Goal: Learn about a topic

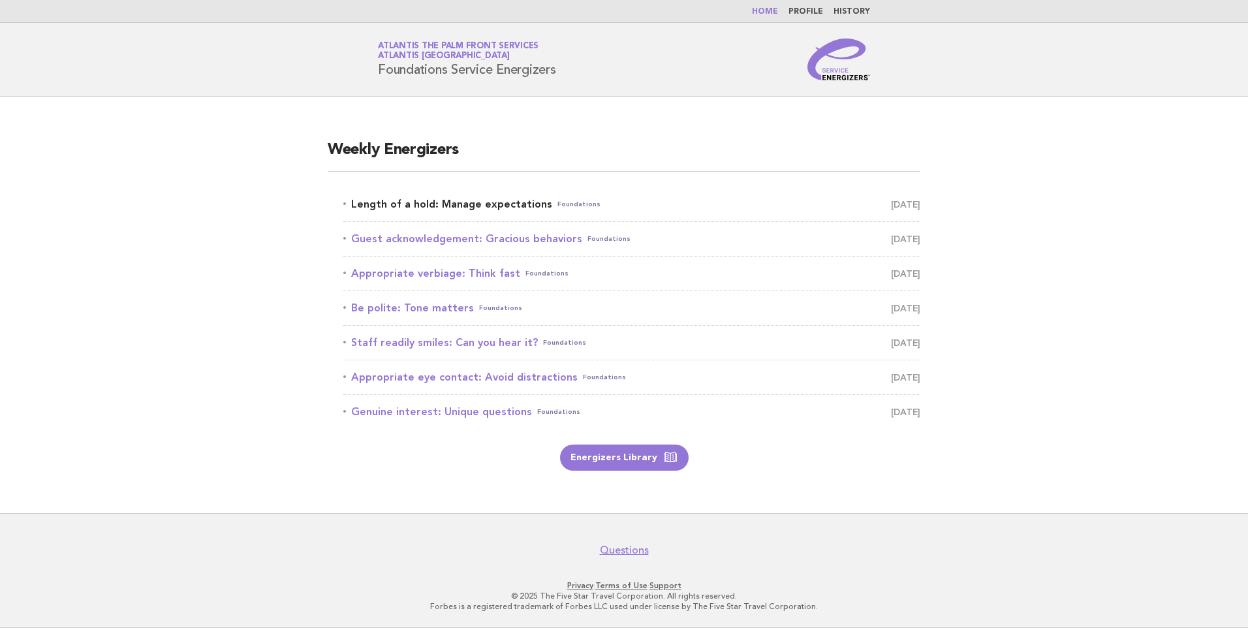
click at [456, 199] on link "Length of a hold: Manage expectations Foundations September 17" at bounding box center [631, 204] width 577 height 18
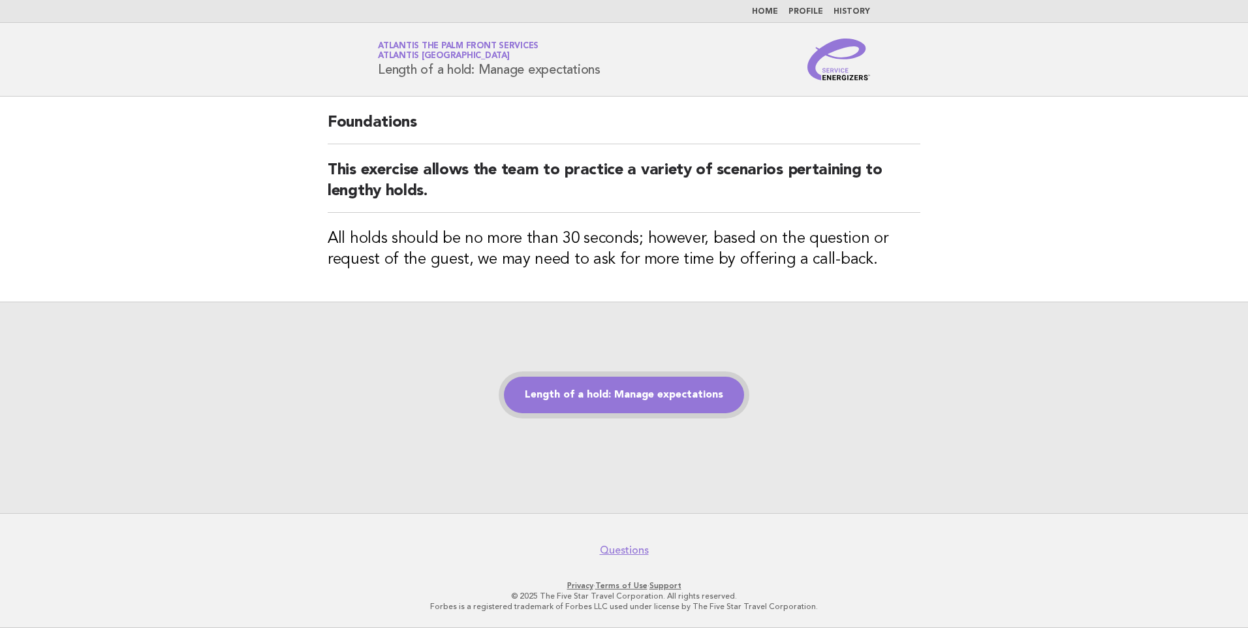
click at [644, 399] on link "Length of a hold: Manage expectations" at bounding box center [624, 395] width 240 height 37
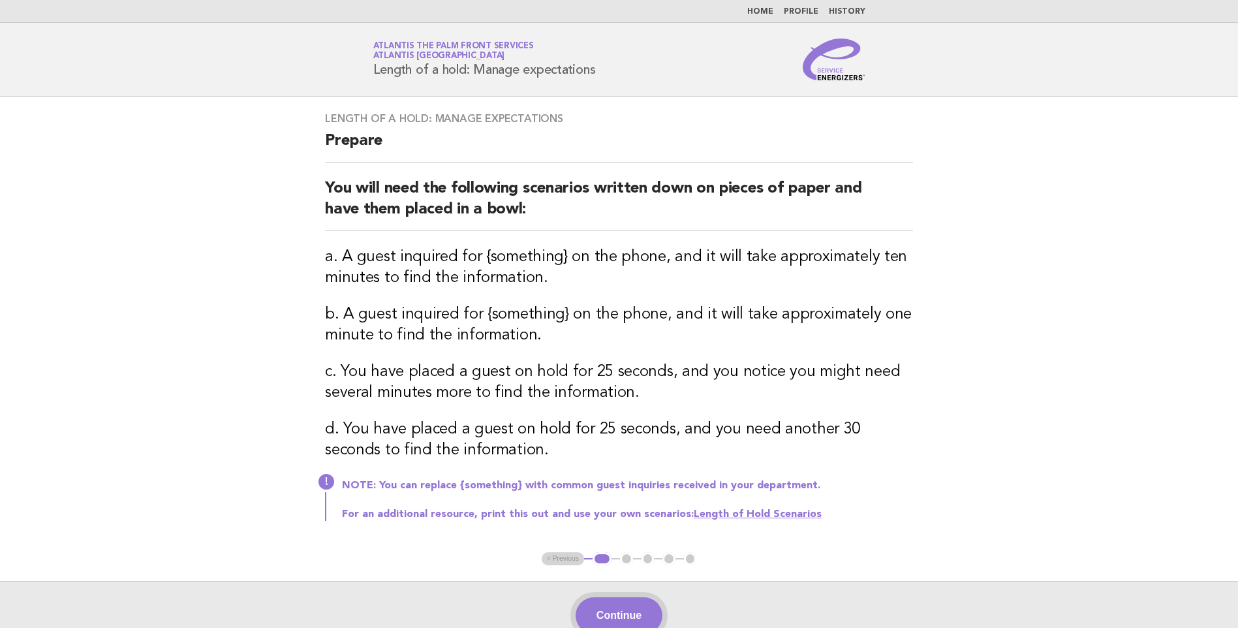
click at [653, 614] on button "Continue" at bounding box center [619, 615] width 87 height 37
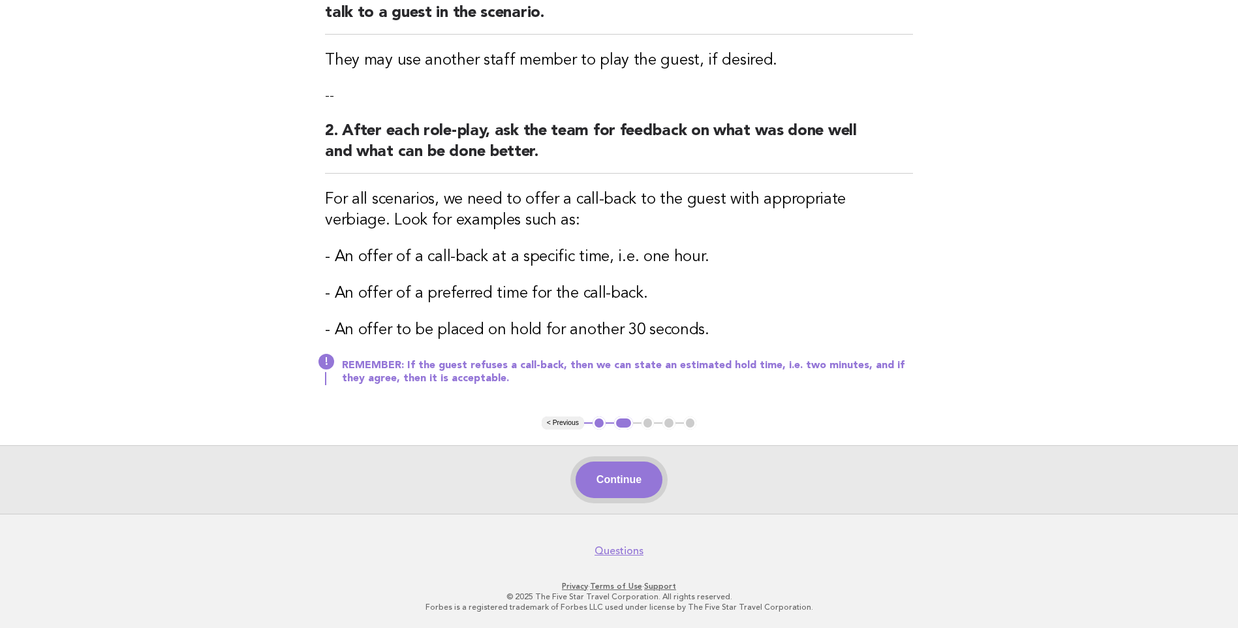
click at [607, 486] on button "Continue" at bounding box center [619, 480] width 87 height 37
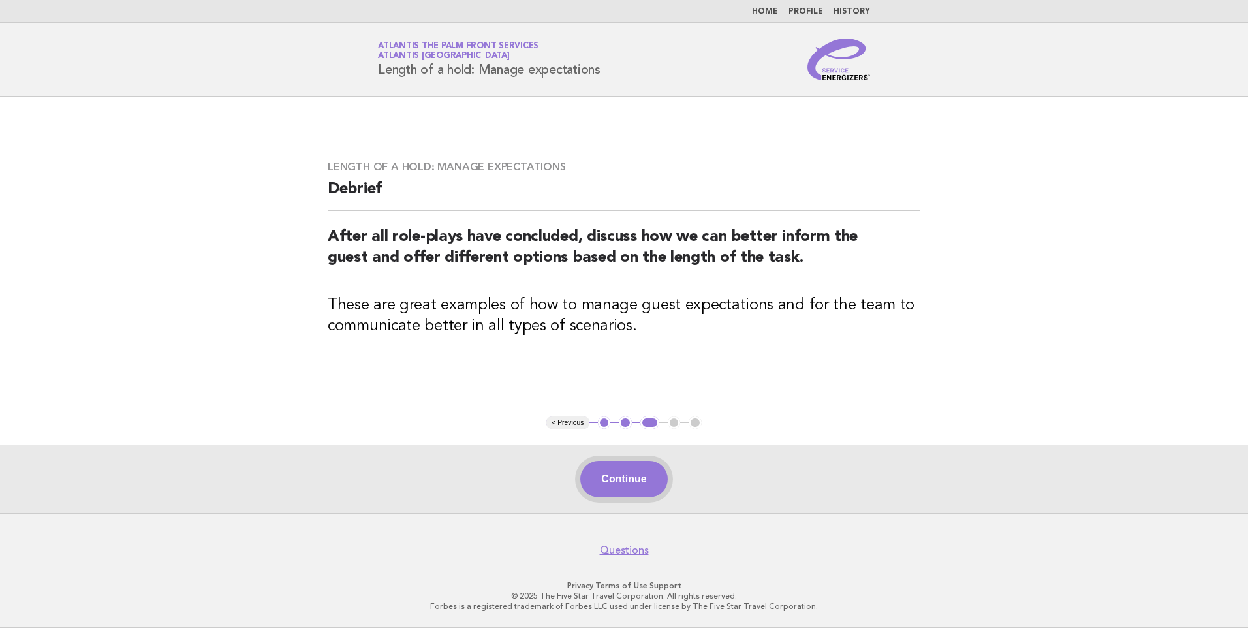
click at [635, 473] on button "Continue" at bounding box center [623, 479] width 87 height 37
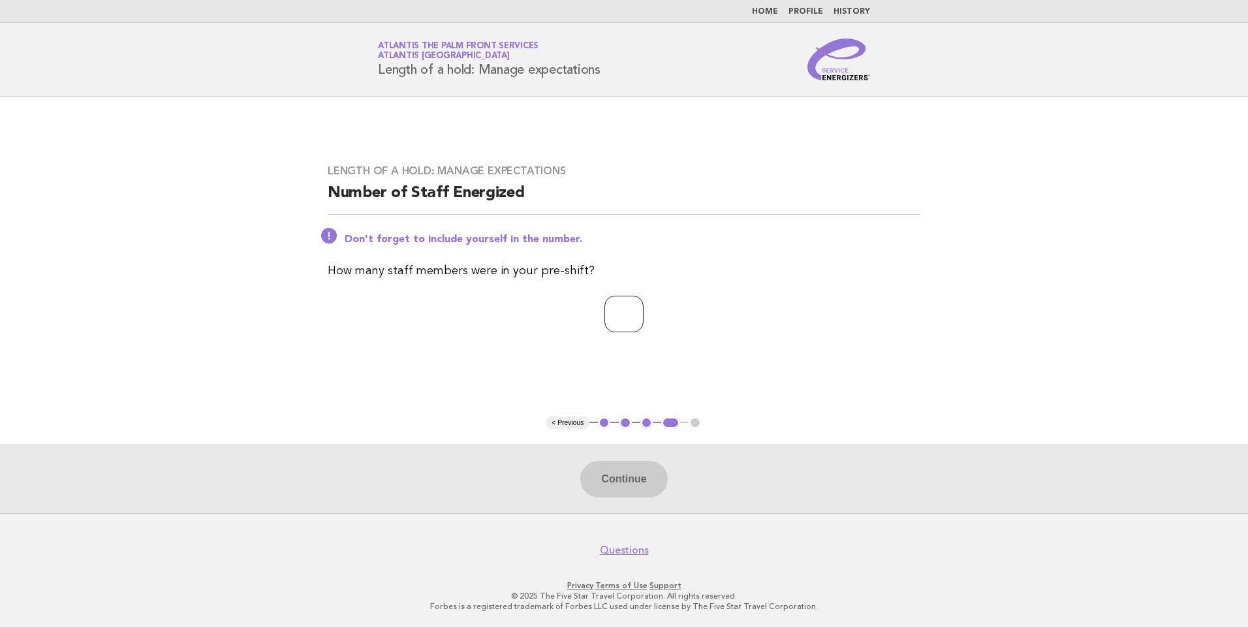
click at [627, 306] on input "number" at bounding box center [624, 314] width 39 height 37
type input "**"
click at [639, 471] on button "Continue" at bounding box center [623, 479] width 87 height 37
